Goal: Information Seeking & Learning: Learn about a topic

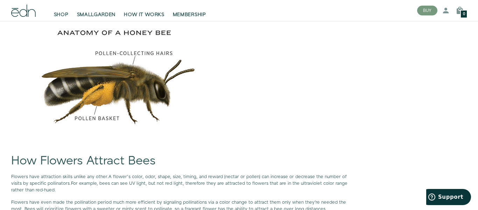
scroll to position [1218, 0]
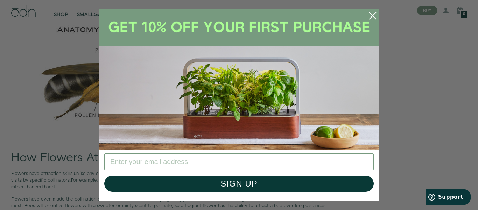
click at [372, 17] on circle "Close dialog" at bounding box center [372, 15] width 15 height 15
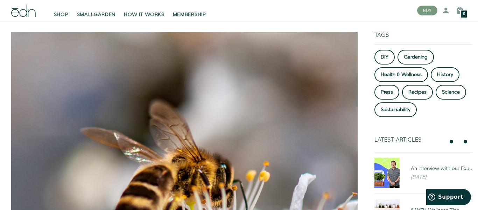
scroll to position [0, 0]
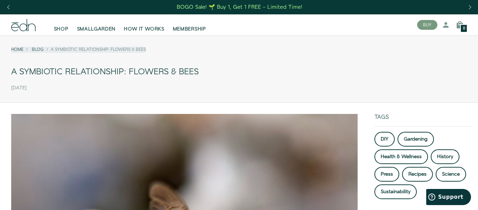
click at [147, 73] on div "A Symbiotic Relationship: Flowers & Bees" at bounding box center [239, 72] width 456 height 16
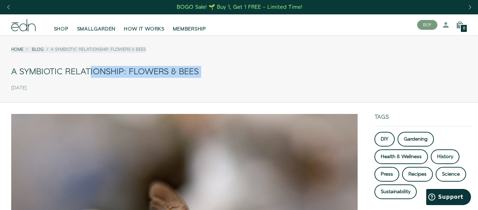
copy div "A Symbiotic Relationship: Flowers & Bees"
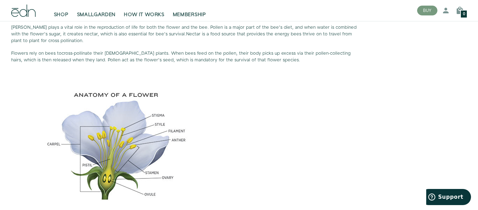
scroll to position [743, 0]
